Goal: Book appointment/travel/reservation

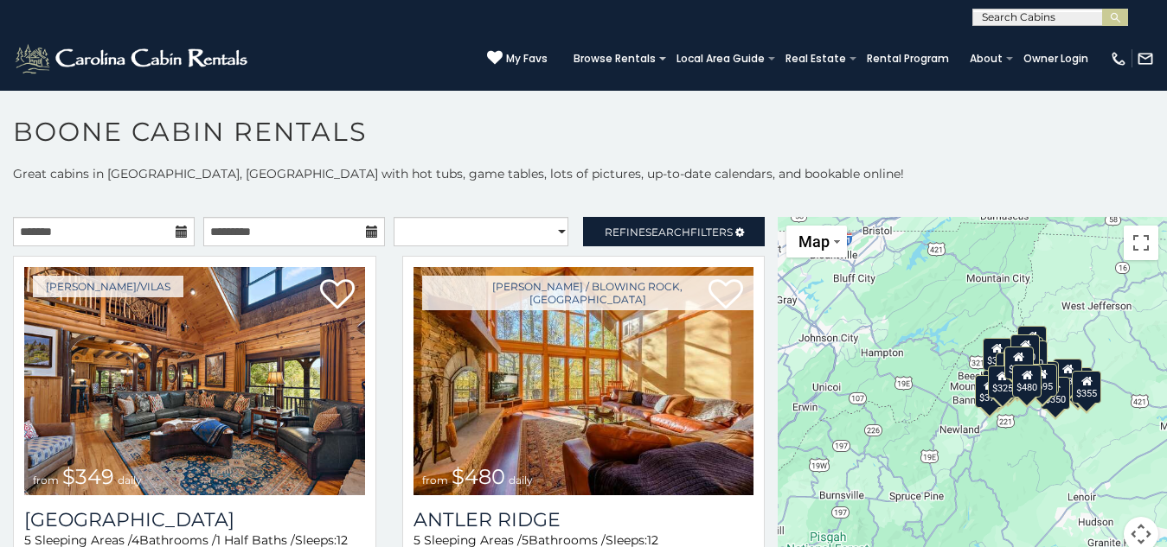
scroll to position [10, 0]
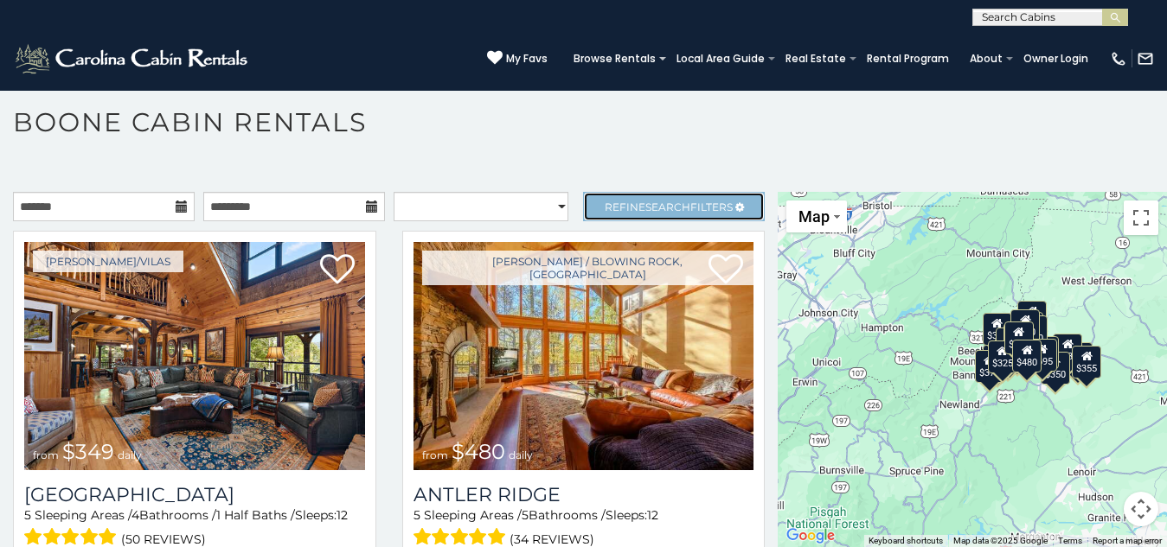
click at [604, 201] on span "Refine Search Filters" at bounding box center [668, 207] width 128 height 13
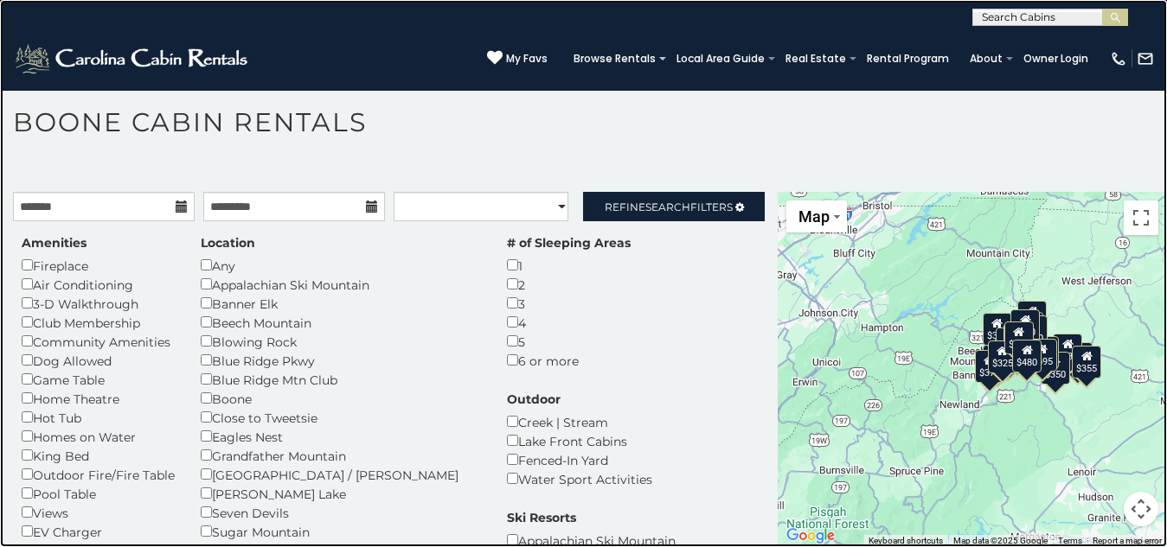
click at [76, 125] on link at bounding box center [583, 273] width 1167 height 547
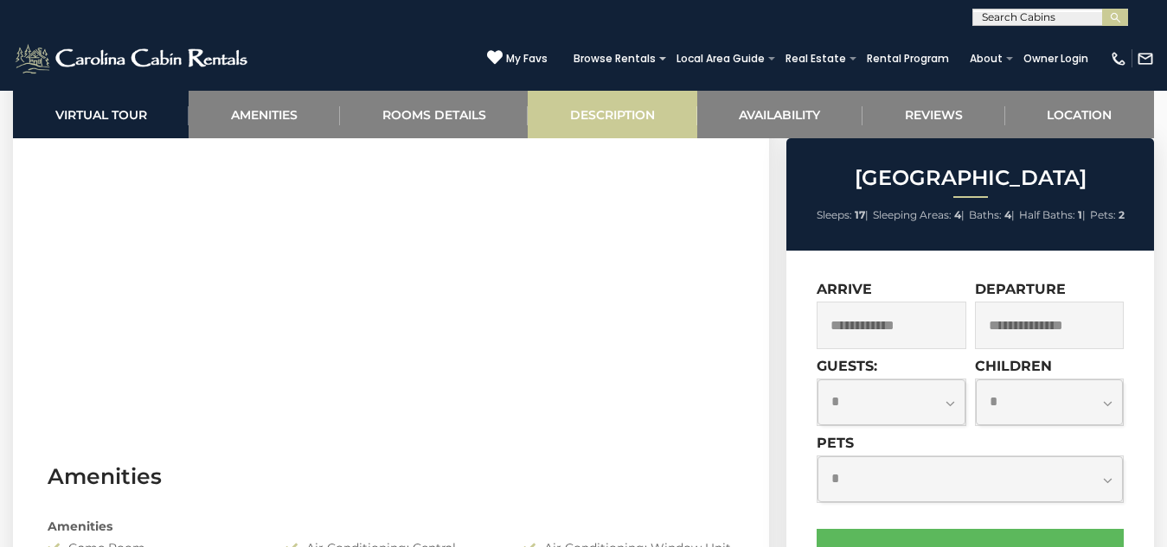
scroll to position [1022, 0]
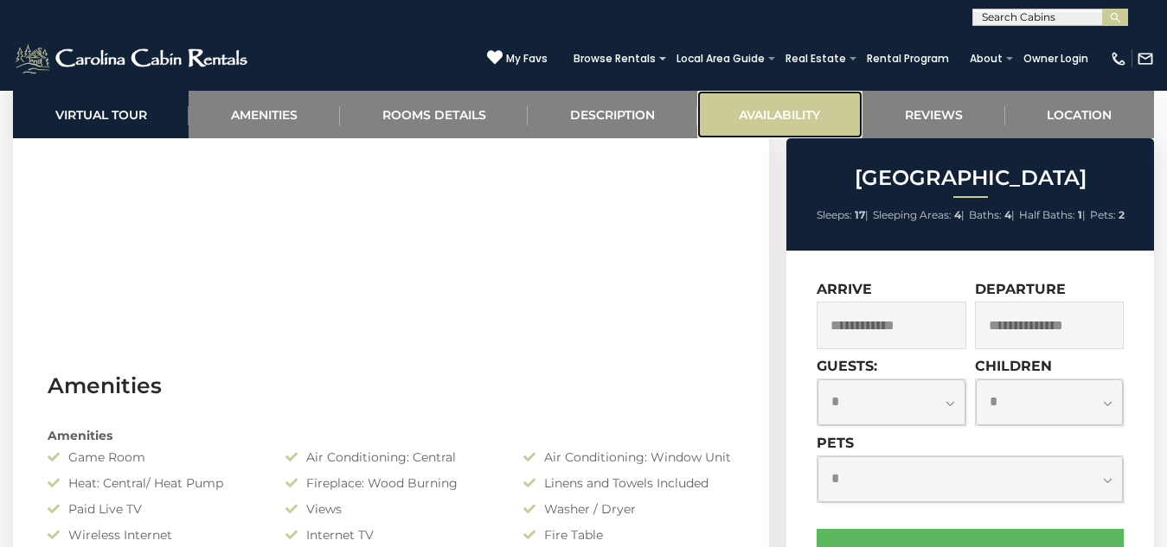
click at [713, 102] on link "Availability" at bounding box center [779, 115] width 165 height 48
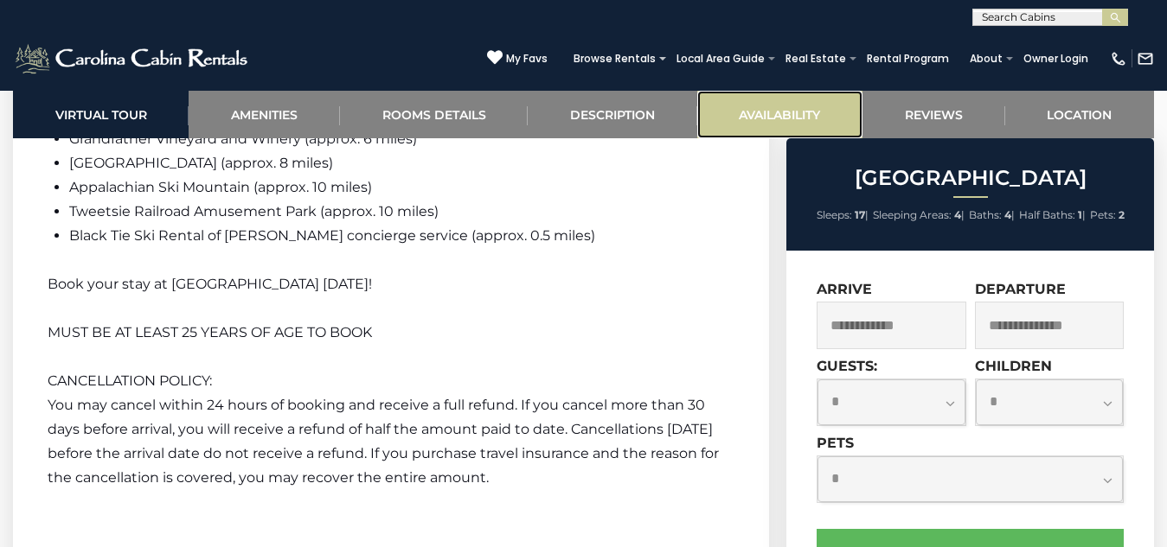
scroll to position [3573, 0]
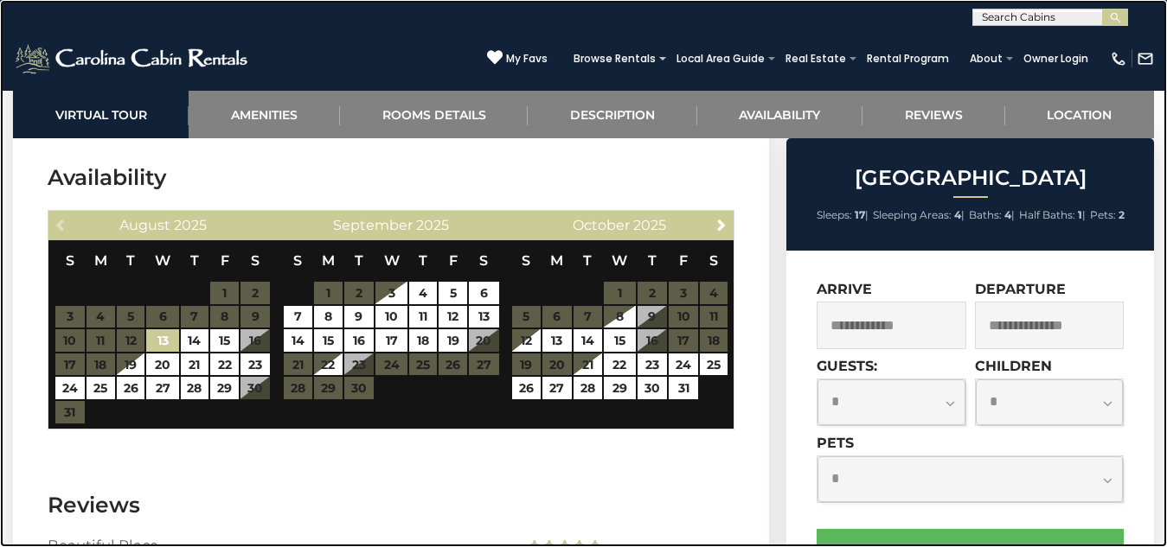
click at [377, 329] on link at bounding box center [583, 273] width 1167 height 547
